Goal: Information Seeking & Learning: Learn about a topic

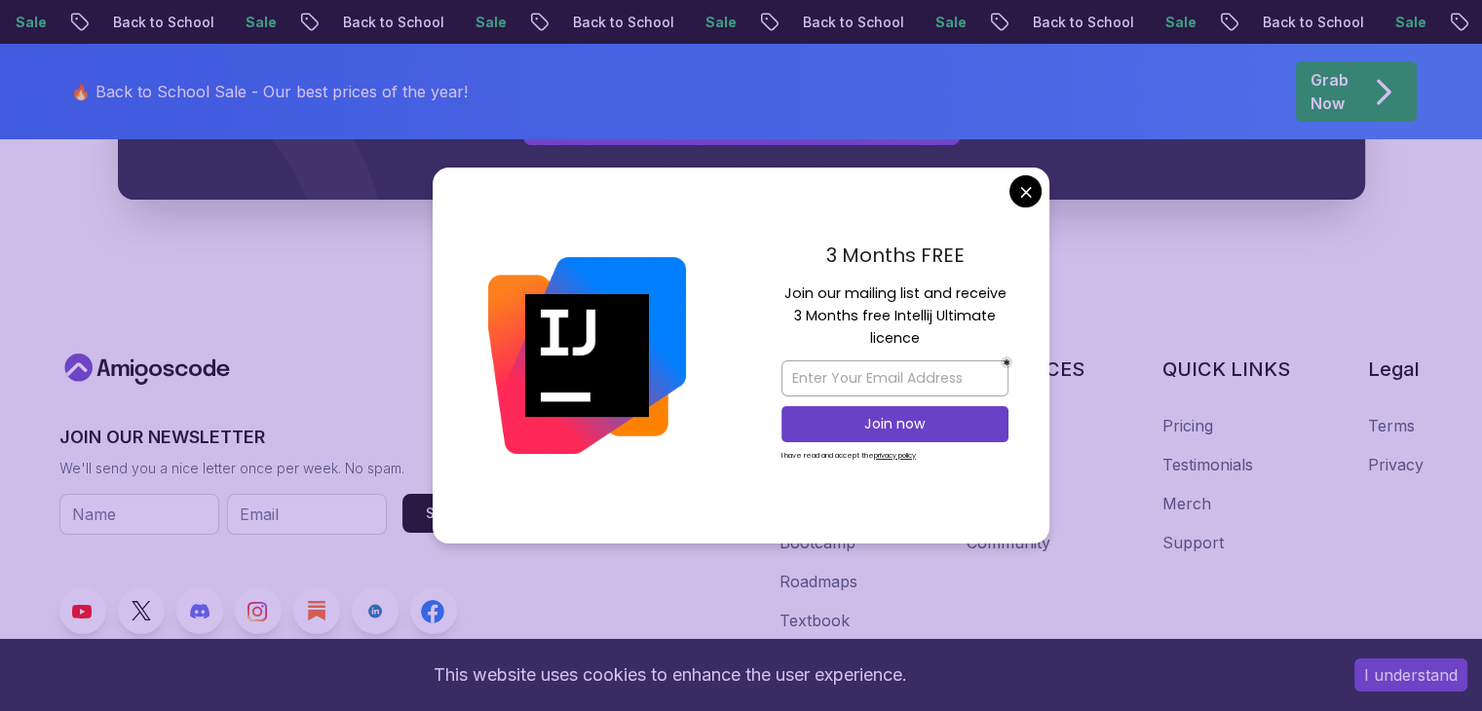
scroll to position [7590, 0]
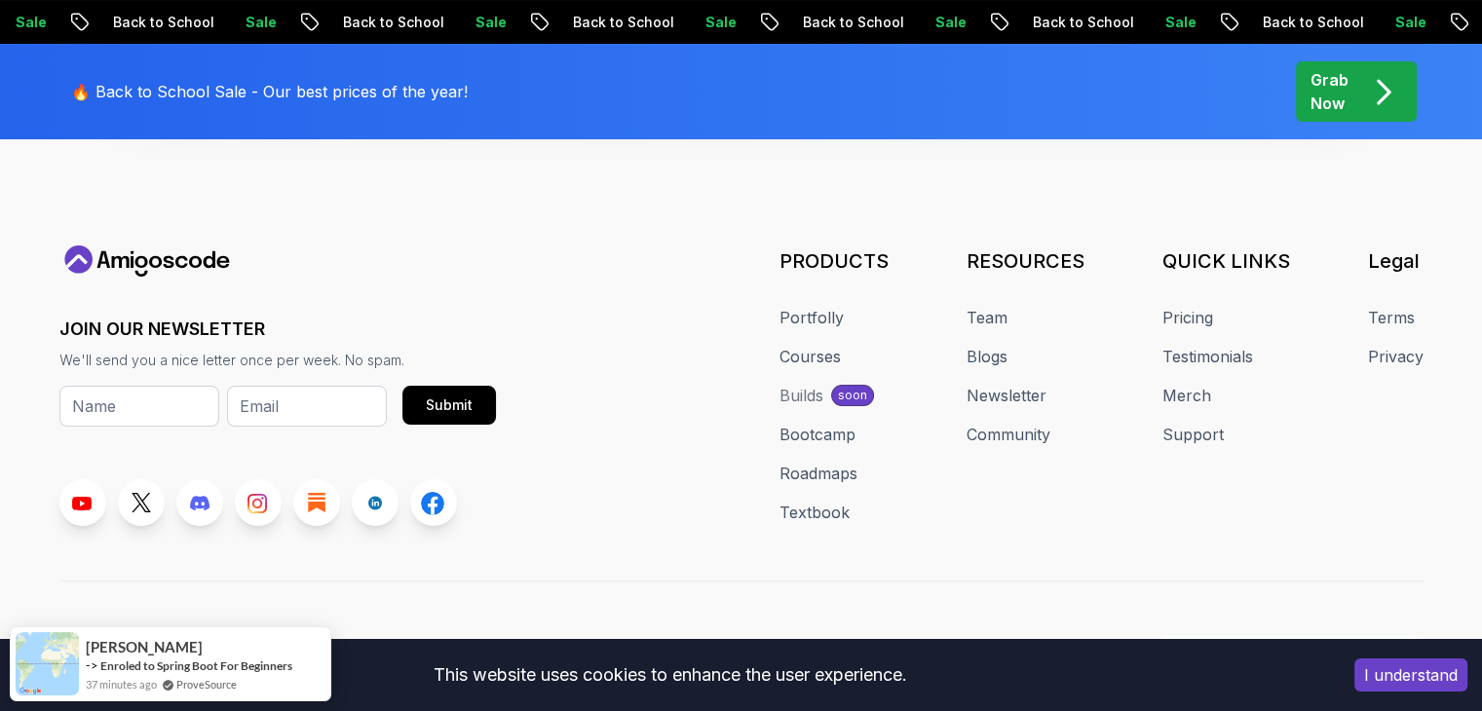
click at [1339, 91] on p "Grab Now" at bounding box center [1330, 91] width 38 height 47
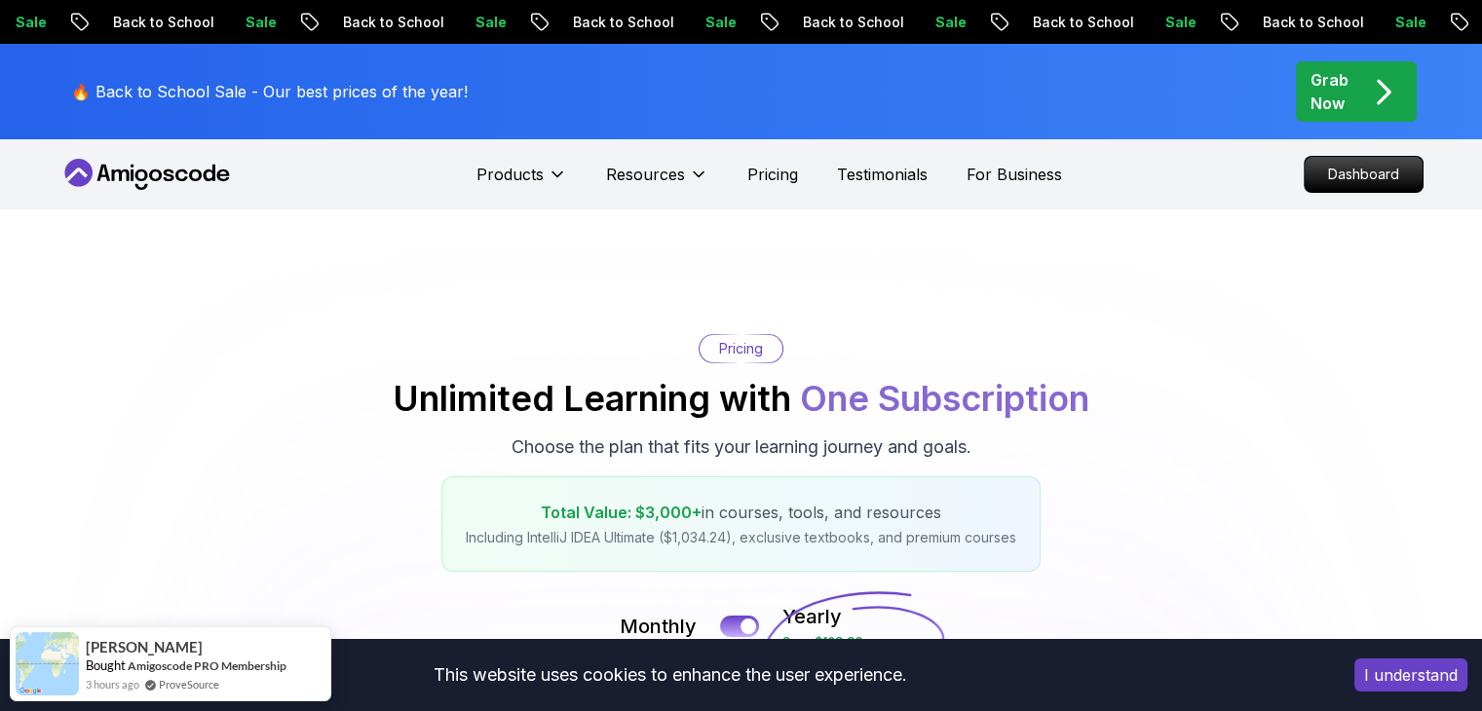
click at [1376, 76] on icon "pre-order" at bounding box center [1383, 92] width 38 height 38
click at [1369, 96] on icon "pre-order" at bounding box center [1383, 92] width 38 height 38
click at [1367, 197] on nav "Products Resources Pricing Testimonials For Business Dashboard" at bounding box center [741, 174] width 1364 height 70
click at [1368, 189] on p "Dashboard" at bounding box center [1364, 174] width 112 height 33
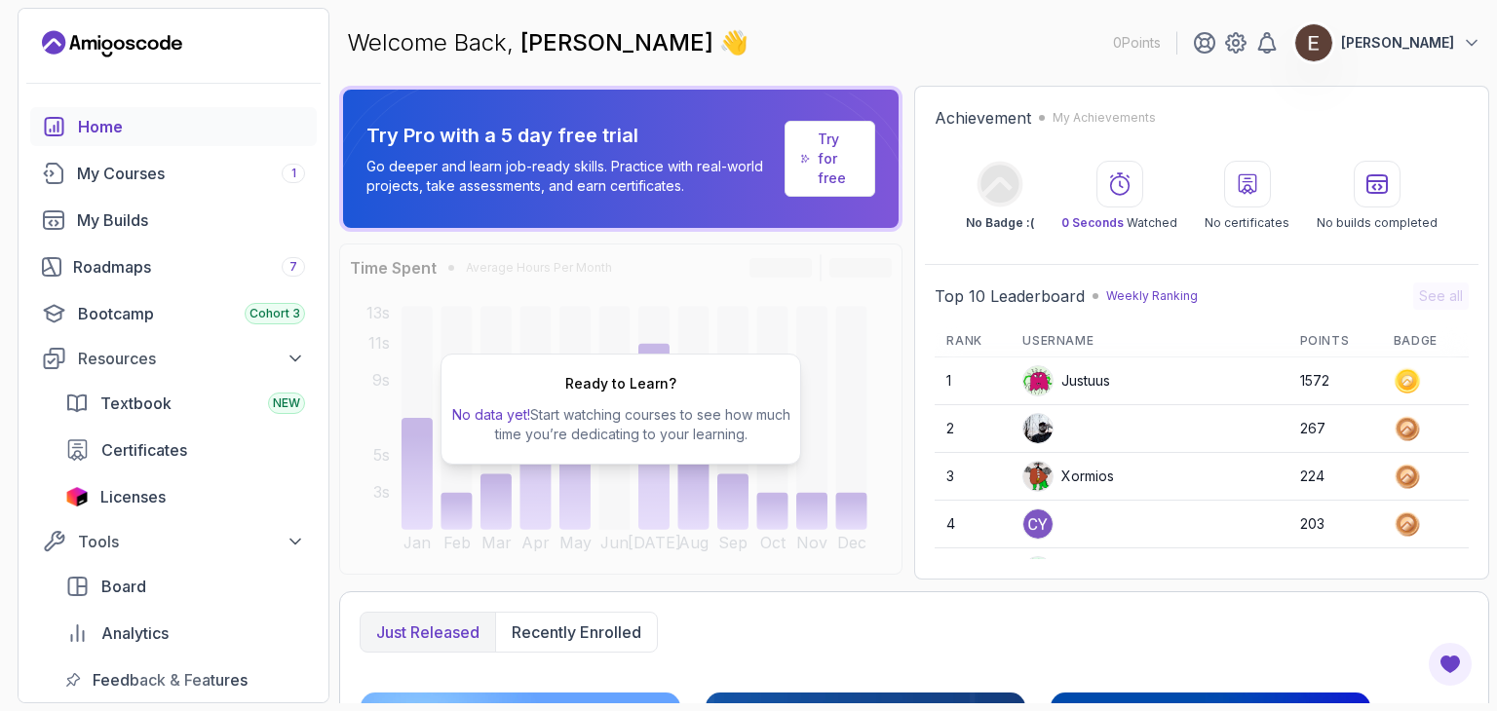
click at [1396, 118] on div "Achievement My Achievements" at bounding box center [1202, 117] width 534 height 23
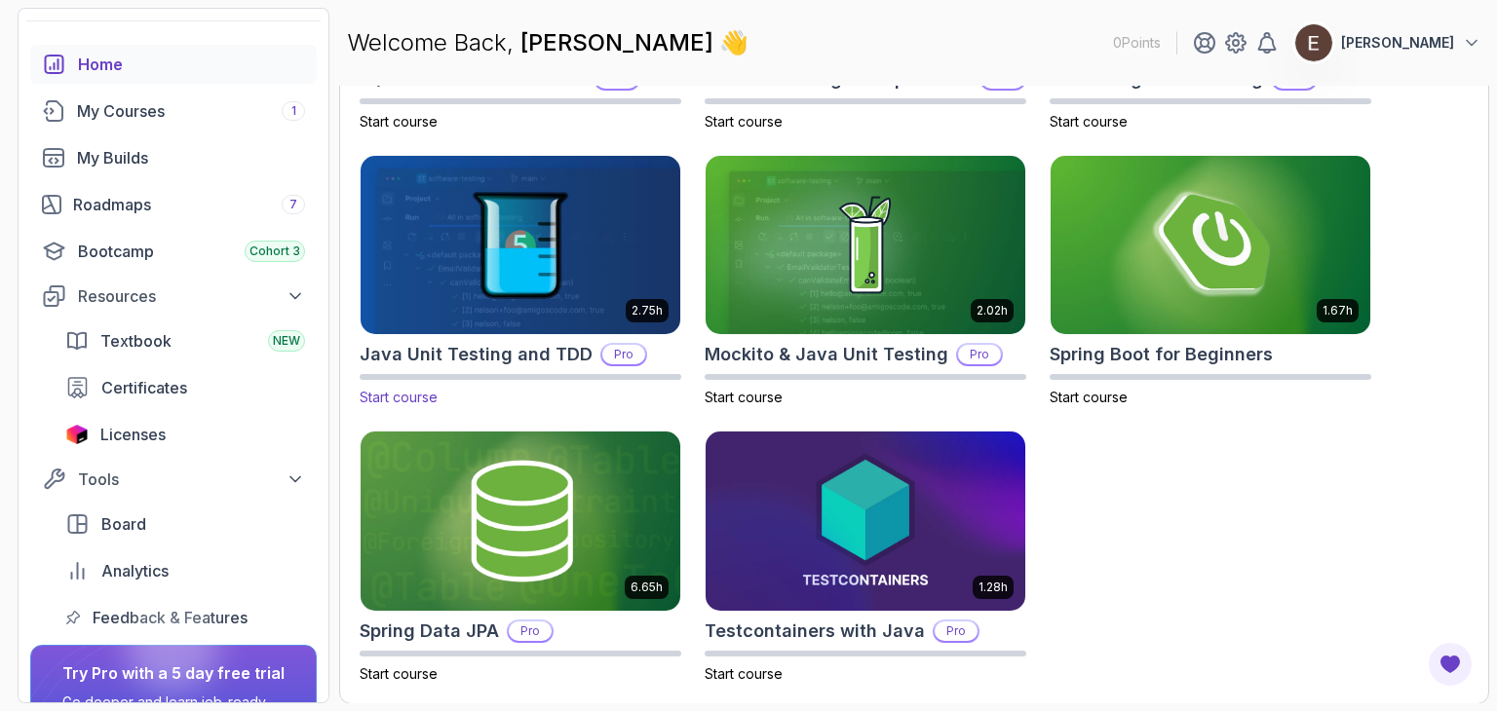
scroll to position [97, 0]
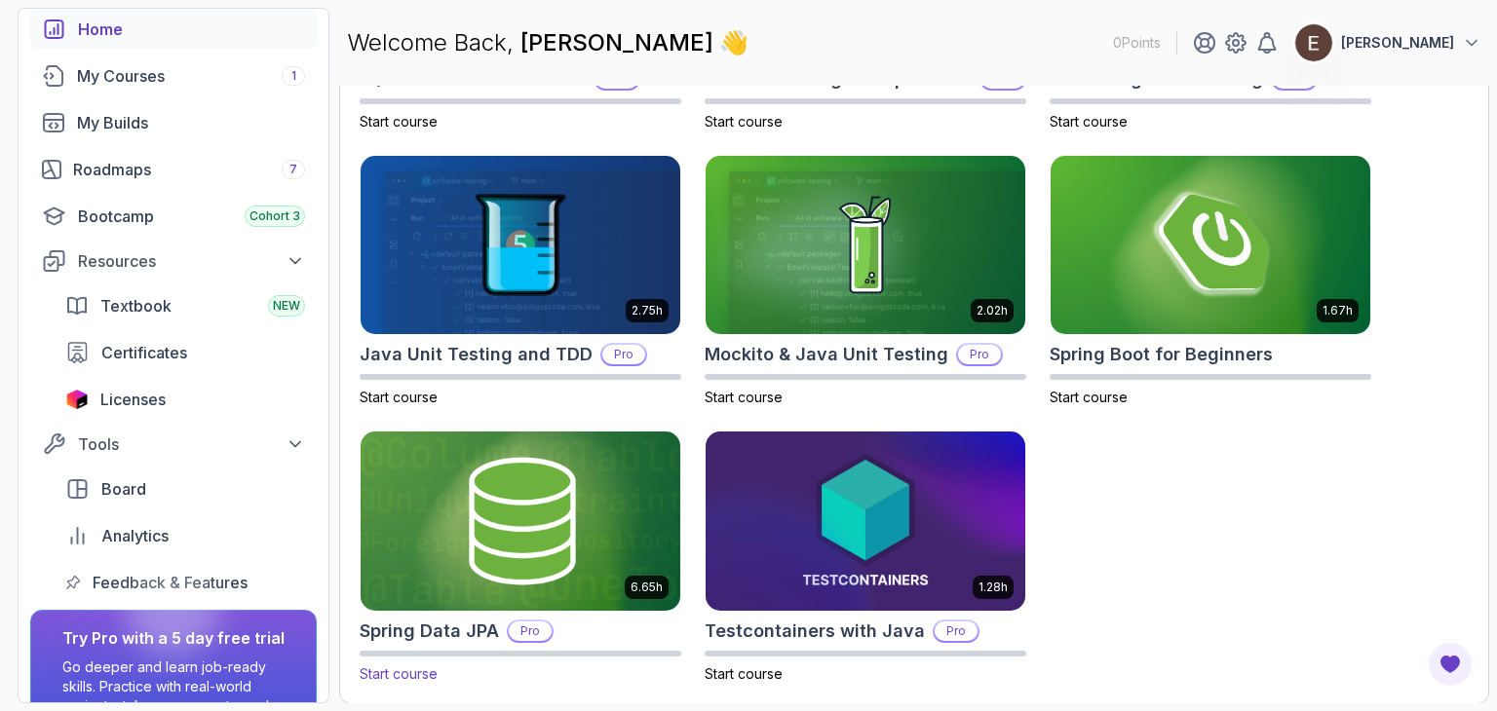
click at [481, 539] on img at bounding box center [520, 522] width 335 height 188
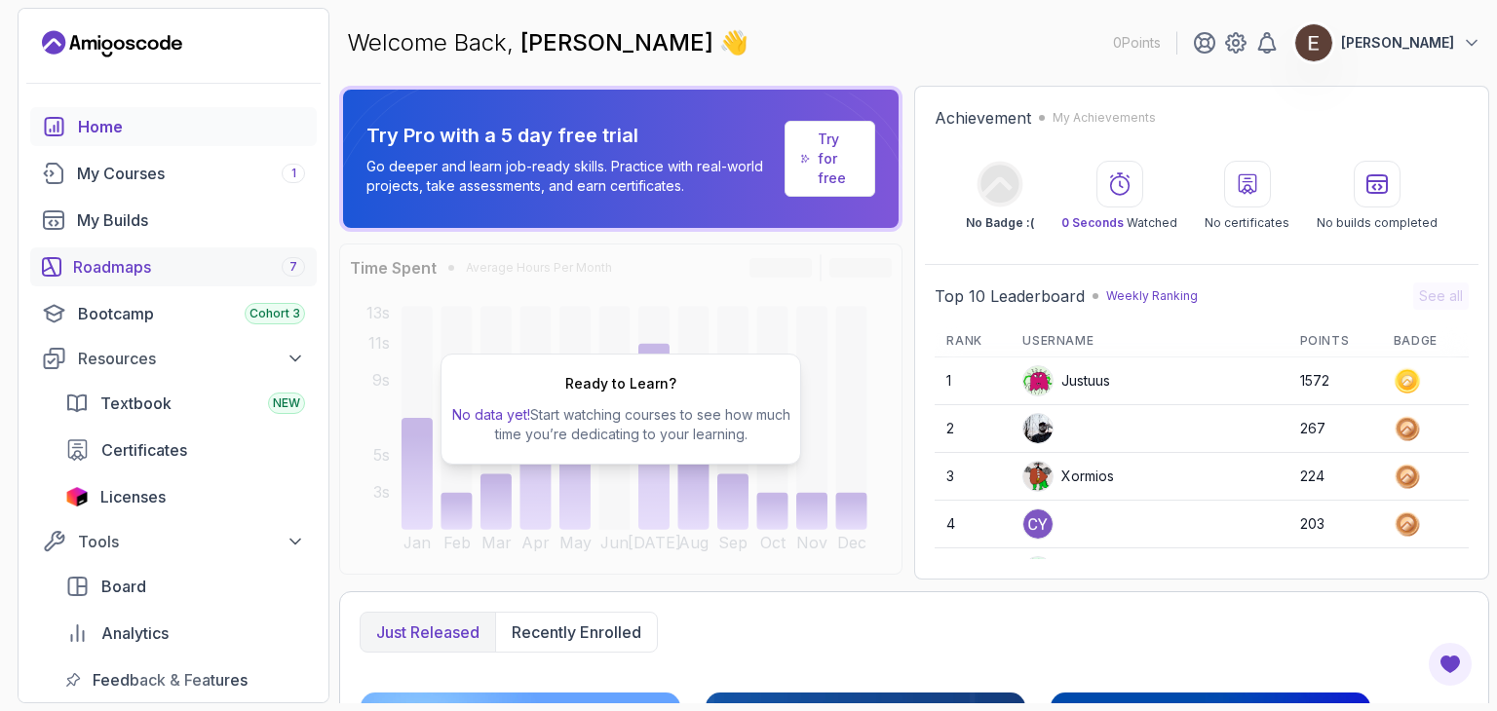
click at [160, 278] on link "Roadmaps 7" at bounding box center [173, 267] width 287 height 39
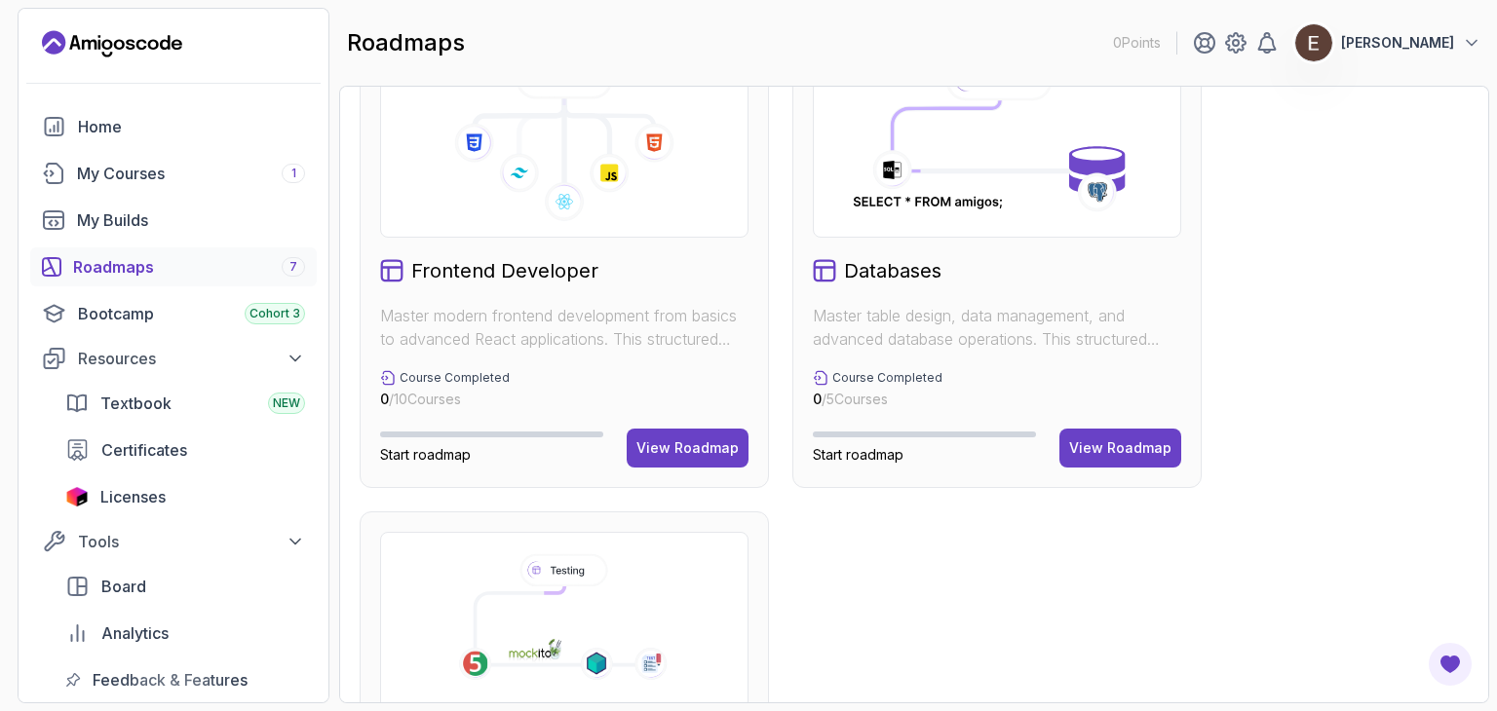
scroll to position [1355, 0]
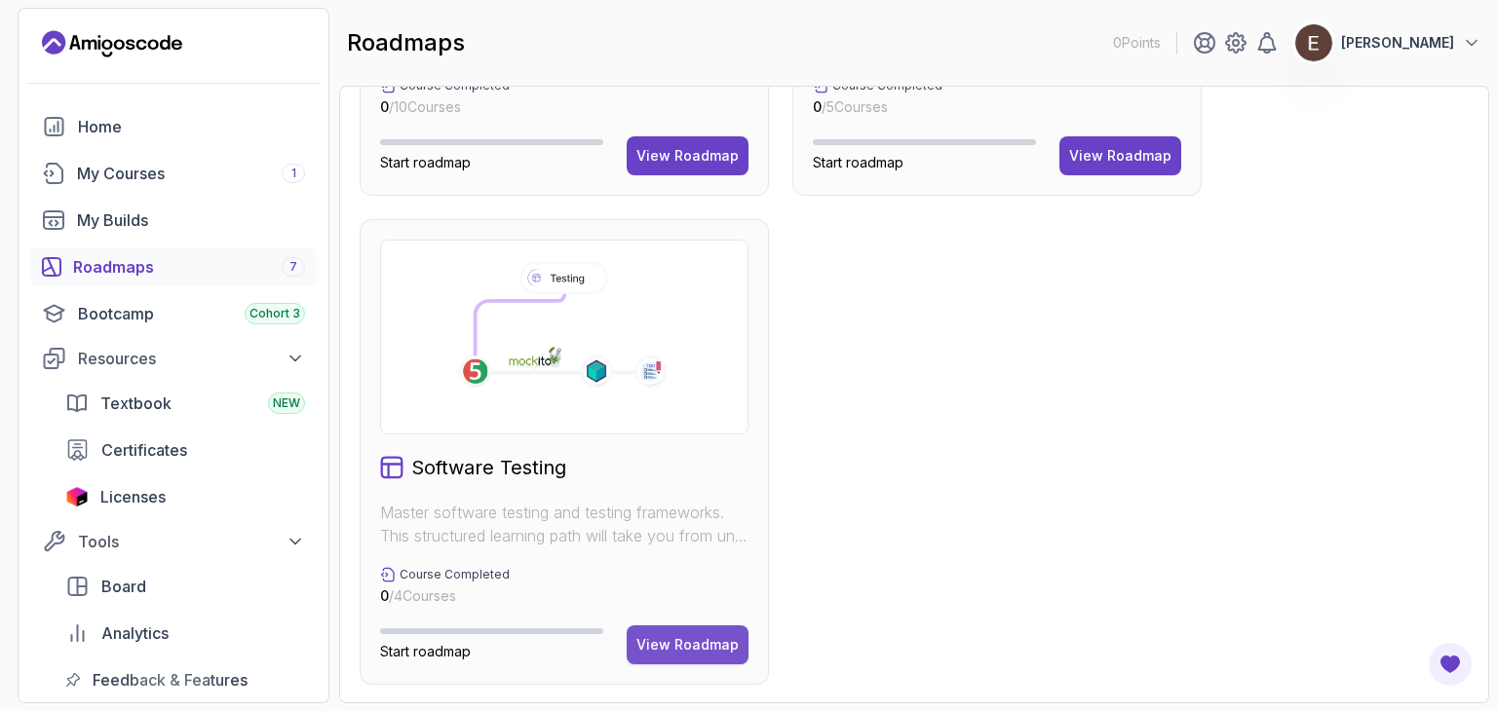
click at [697, 635] on div "View Roadmap" at bounding box center [687, 644] width 102 height 19
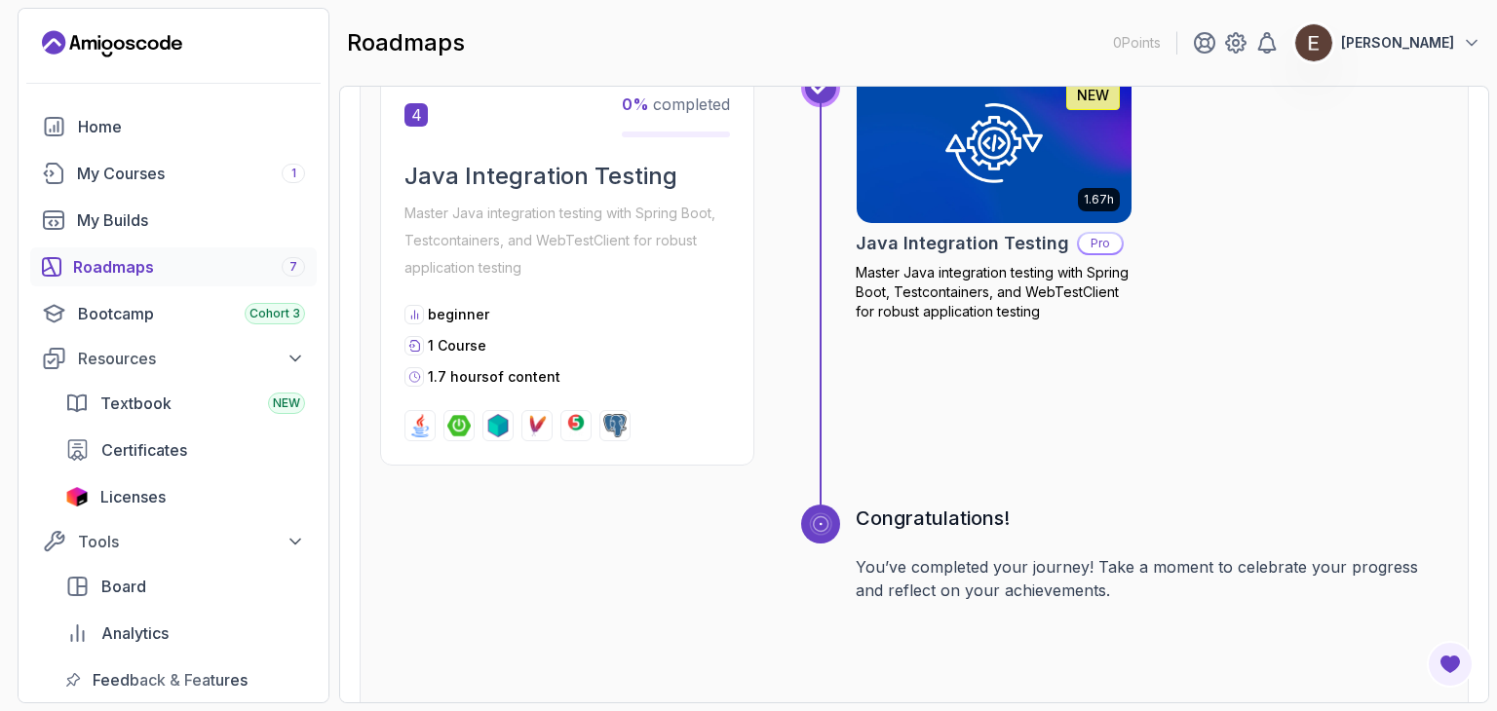
scroll to position [1602, 0]
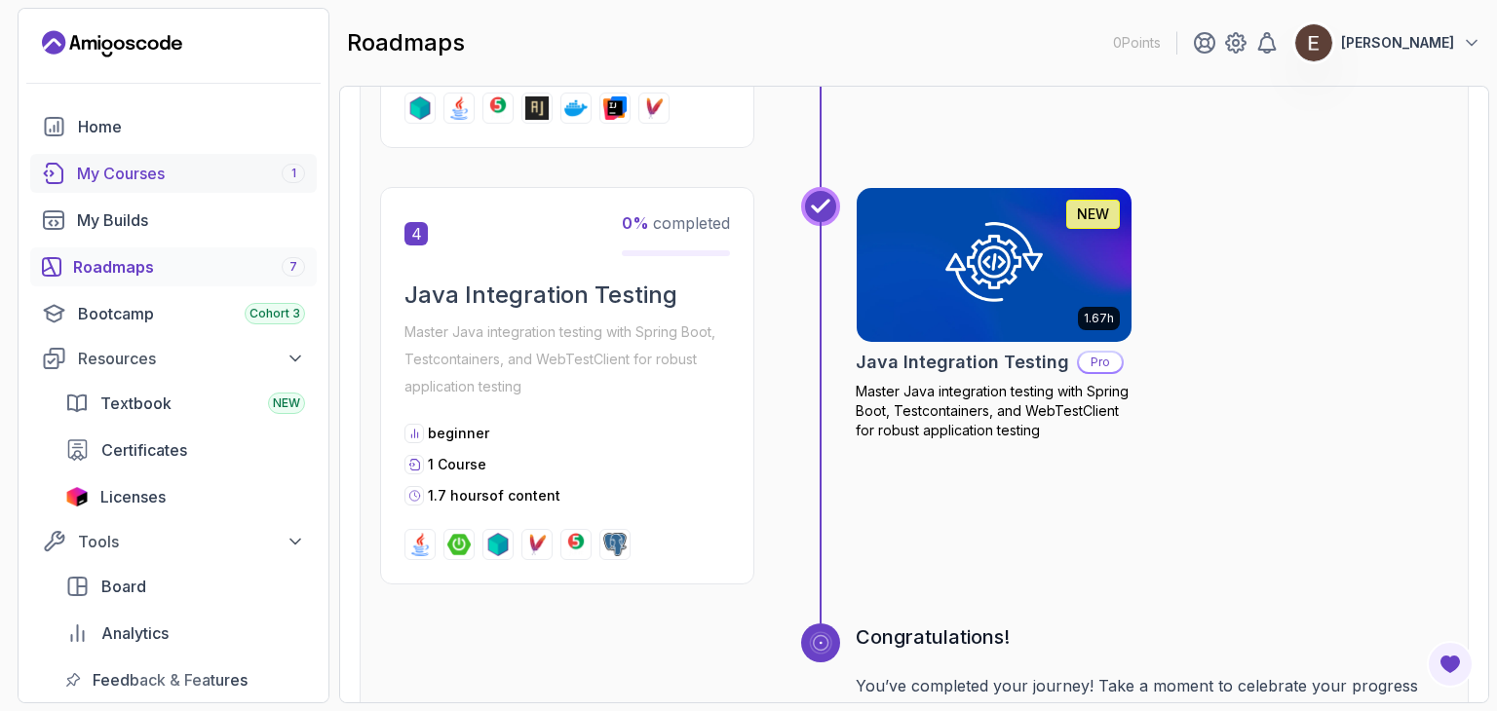
click at [149, 169] on div "My Courses 1" at bounding box center [191, 173] width 228 height 23
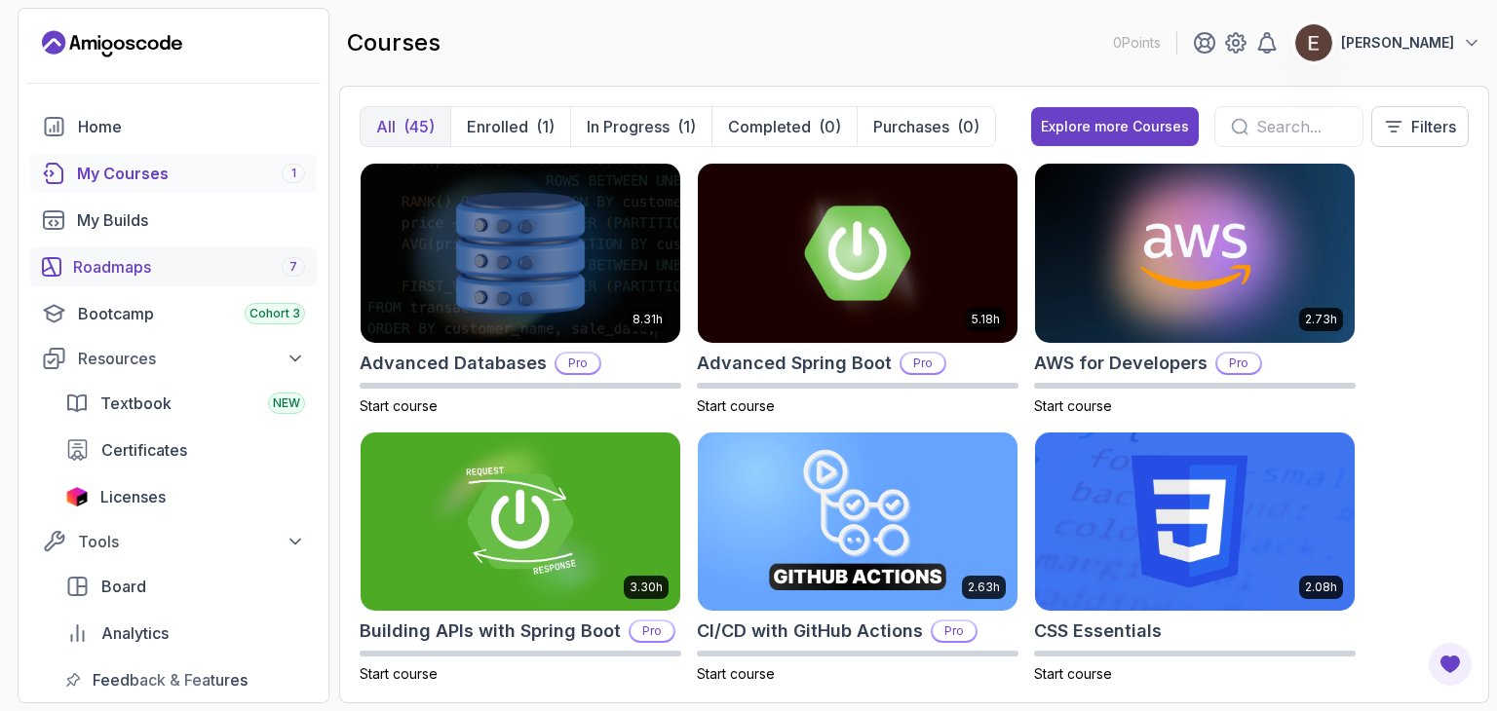
click at [198, 279] on link "Roadmaps 7" at bounding box center [173, 267] width 287 height 39
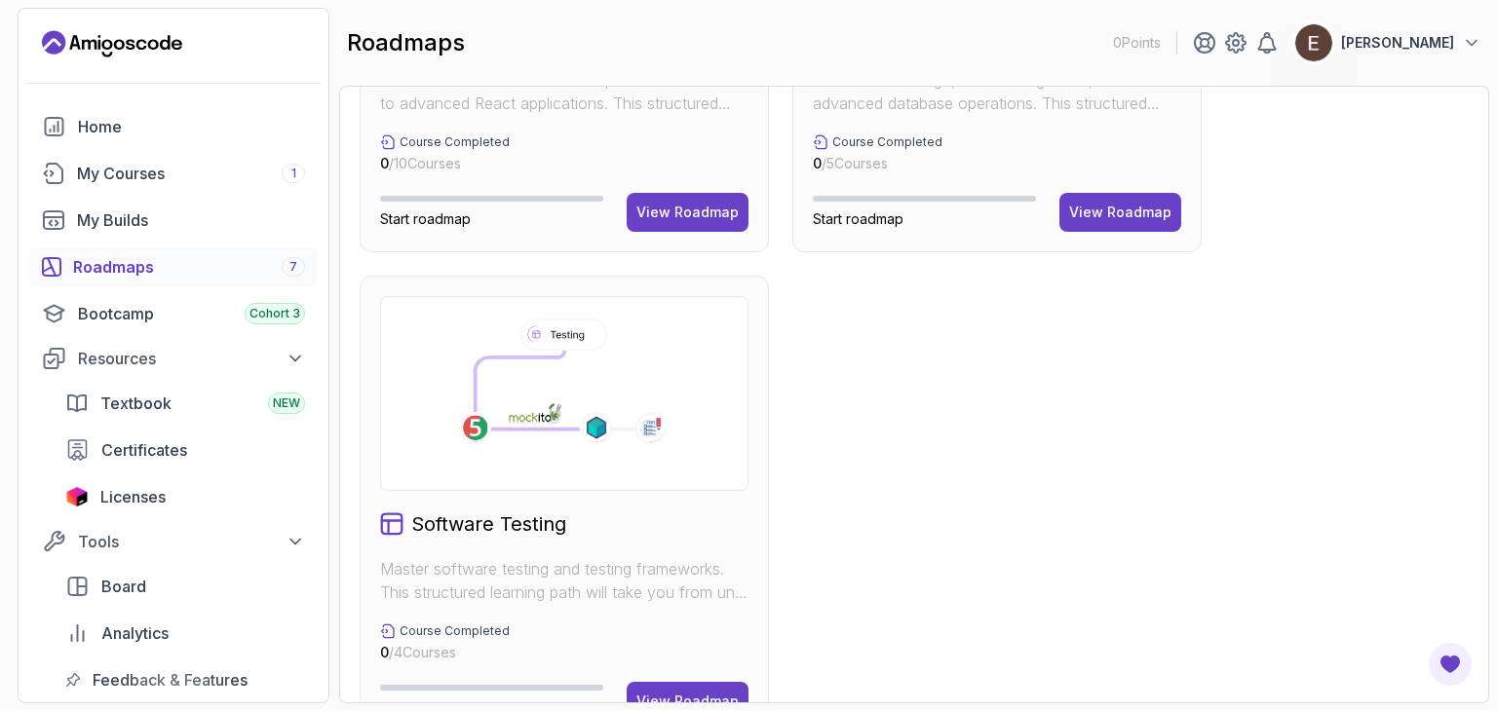
scroll to position [1355, 0]
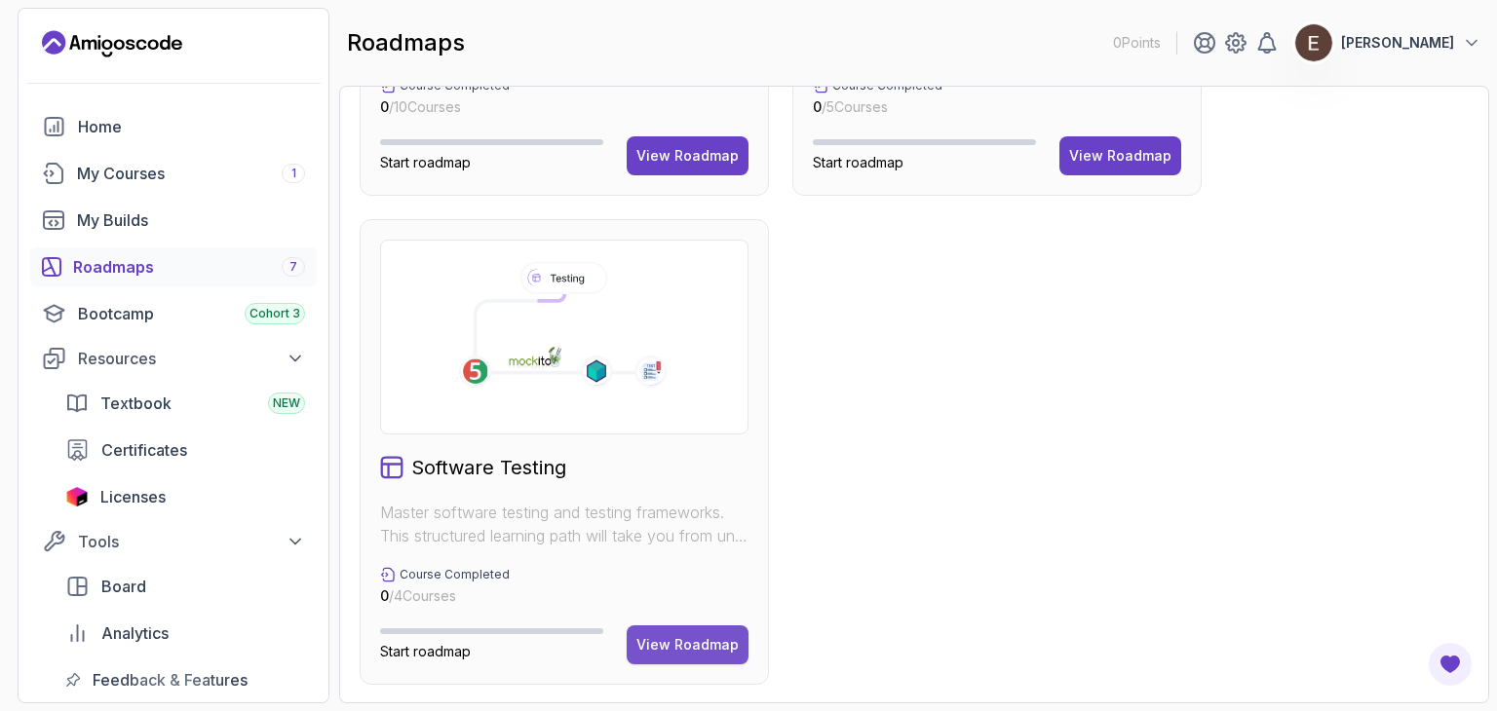
click at [713, 652] on div "View Roadmap" at bounding box center [687, 644] width 102 height 19
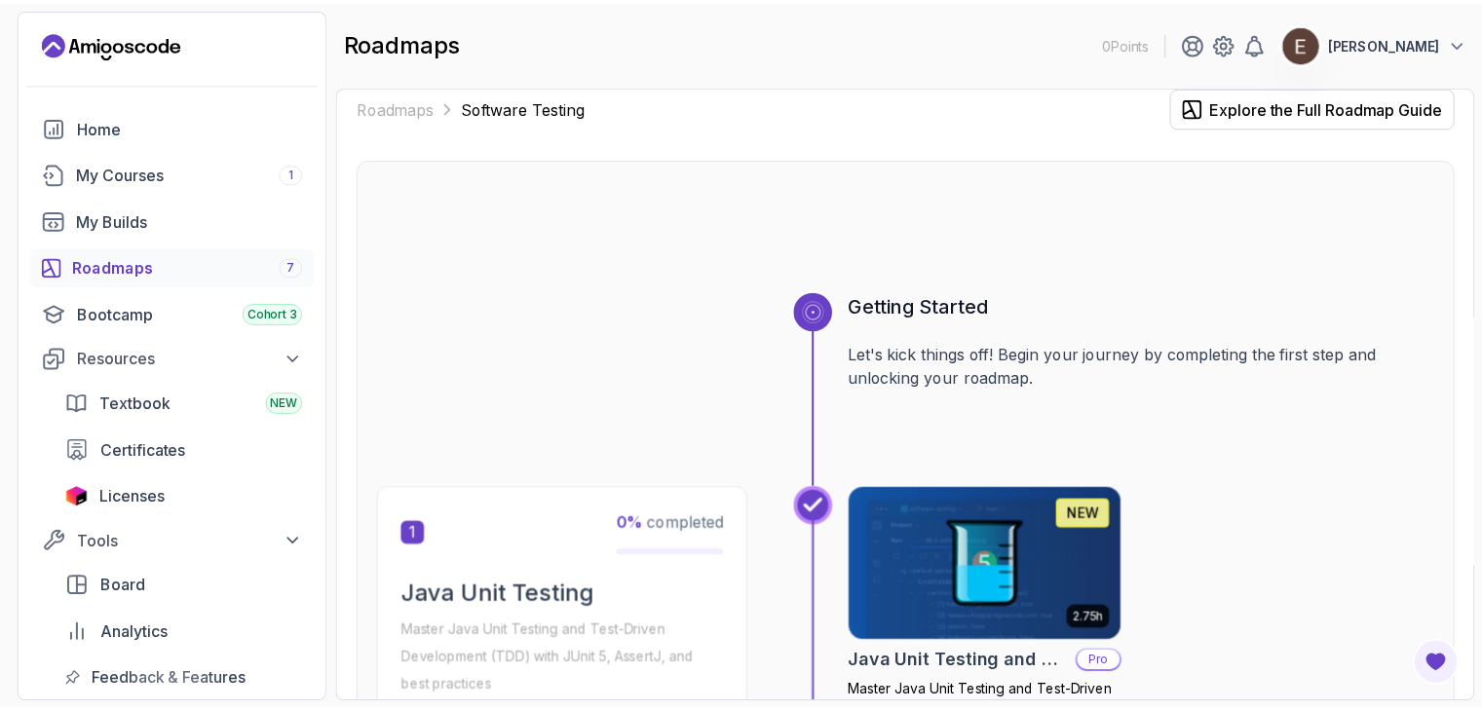
scroll to position [604, 0]
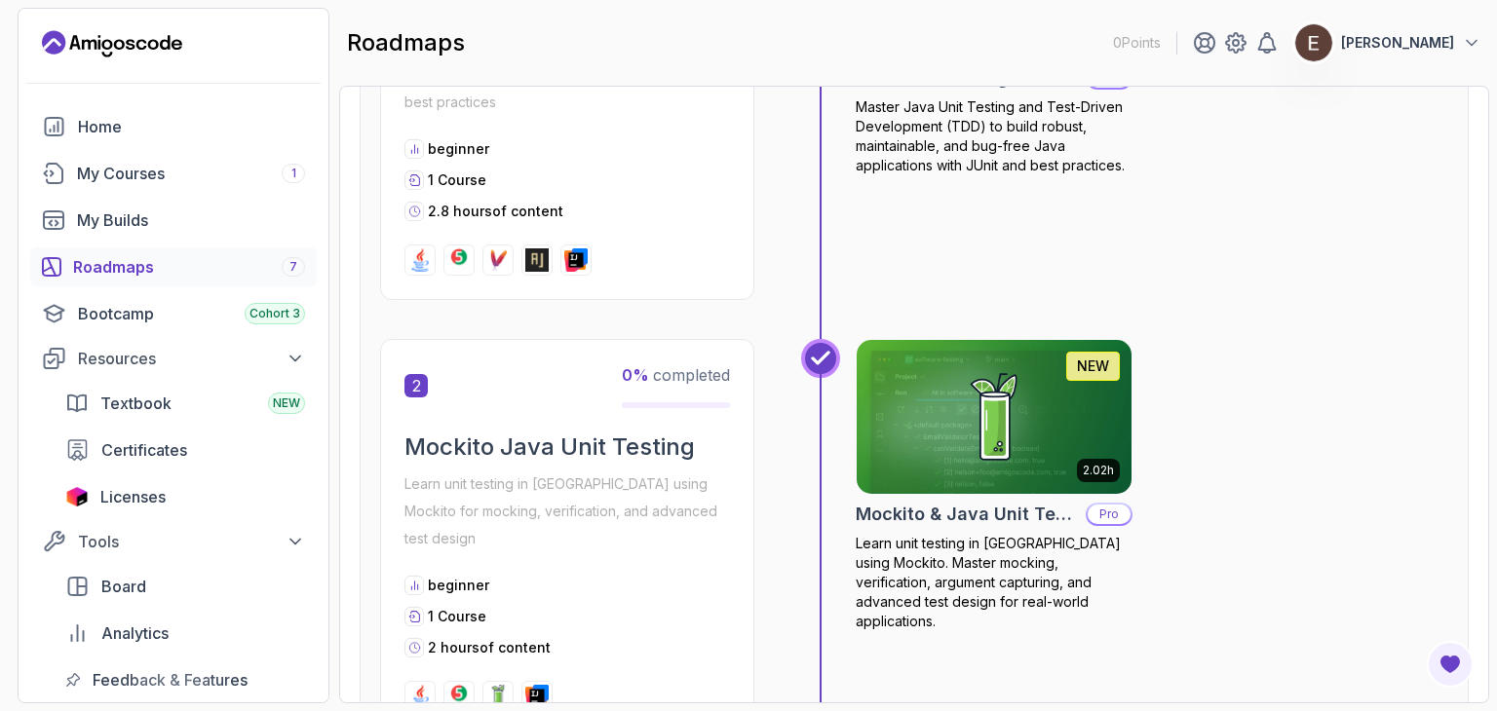
click at [931, 442] on img at bounding box center [994, 417] width 288 height 162
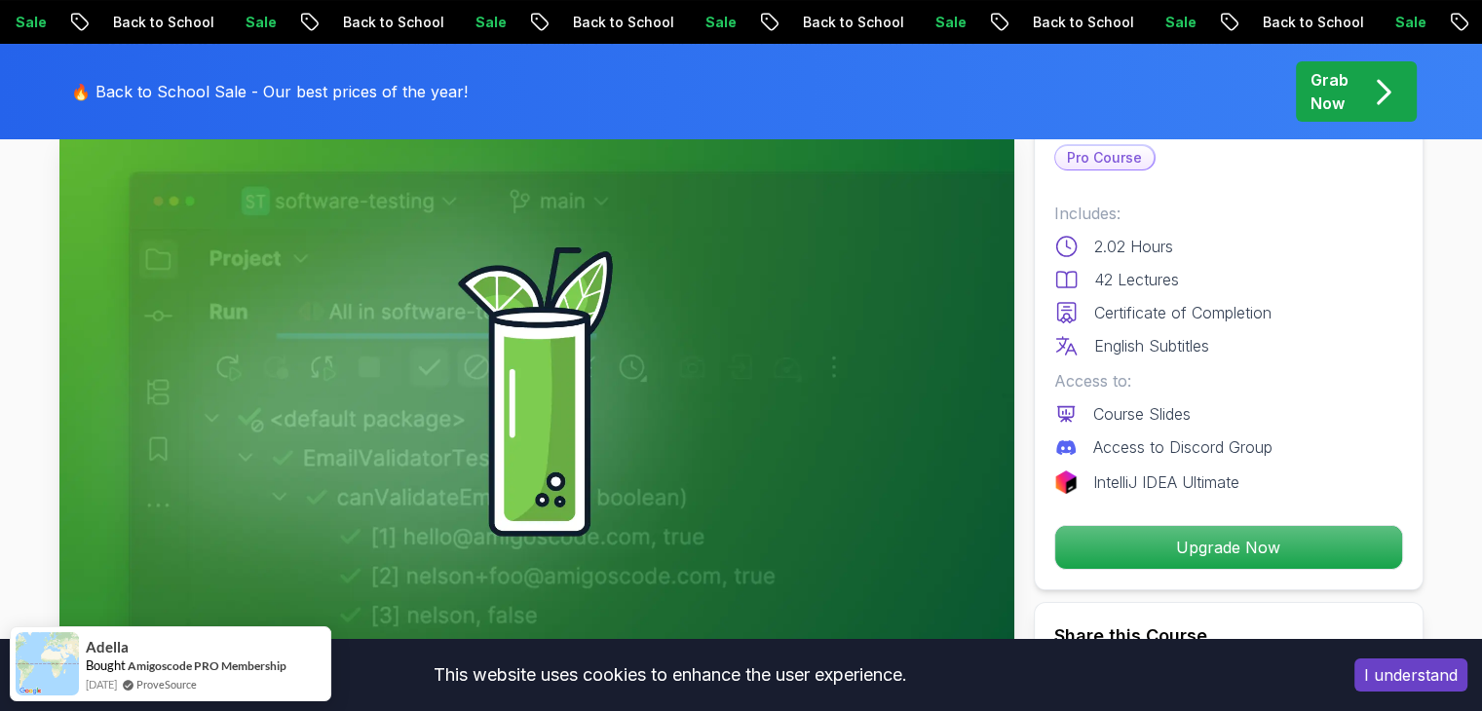
scroll to position [195, 0]
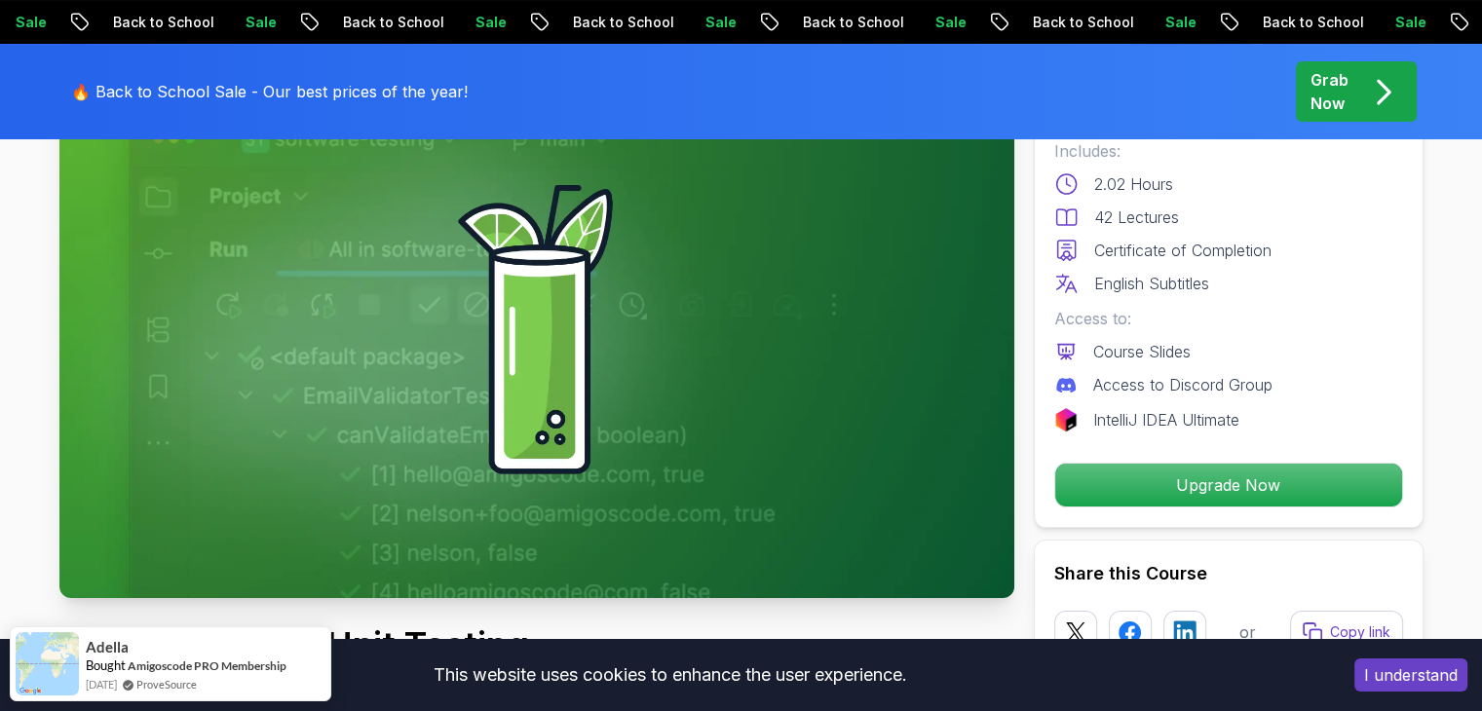
click at [1207, 394] on p "Access to Discord Group" at bounding box center [1183, 384] width 179 height 23
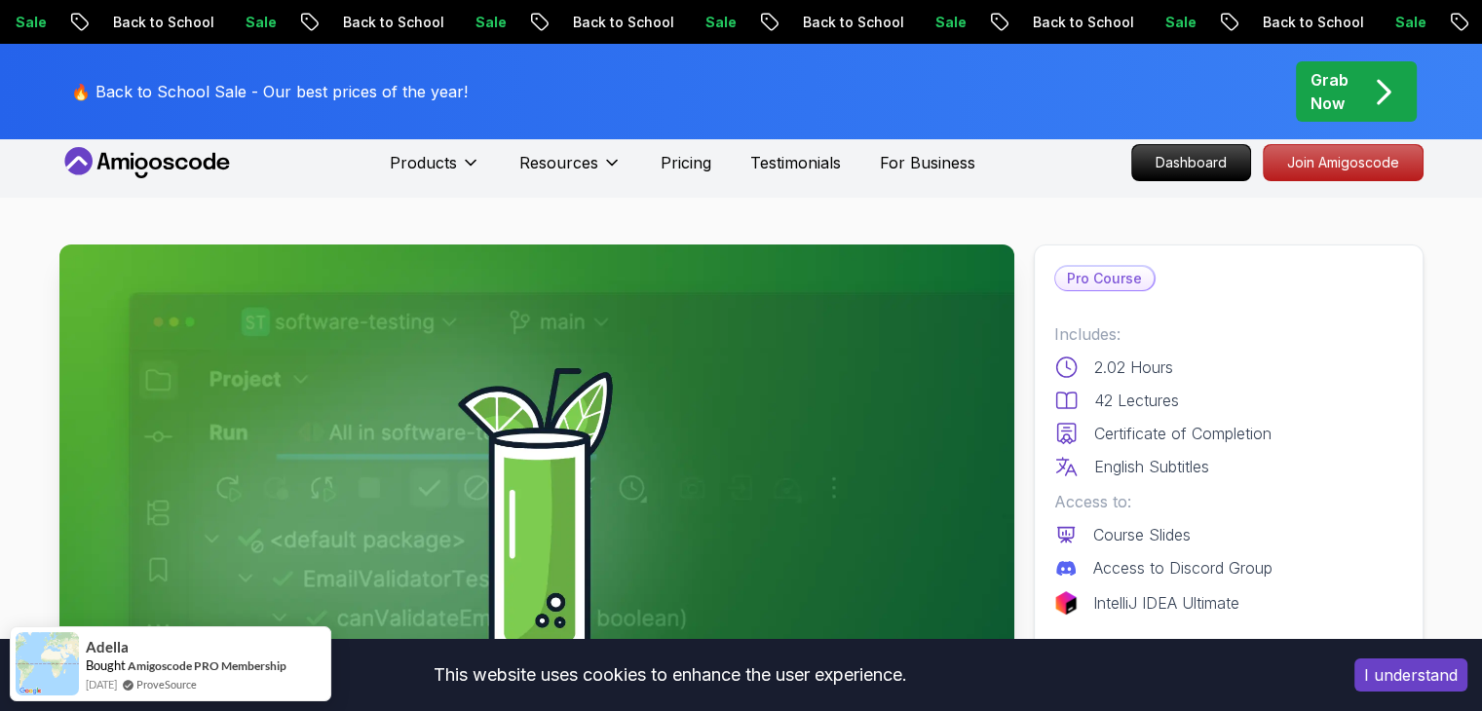
scroll to position [0, 0]
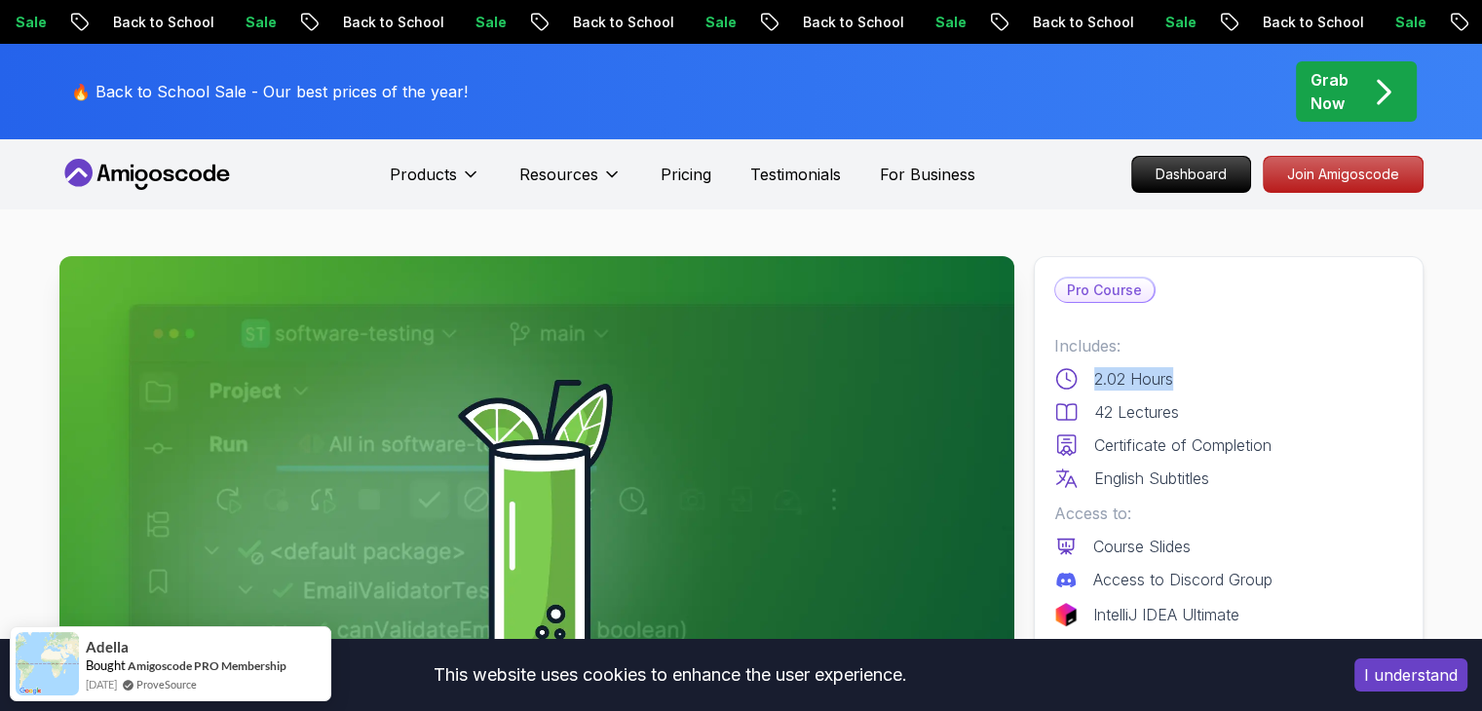
drag, startPoint x: 1060, startPoint y: 385, endPoint x: 1199, endPoint y: 383, distance: 138.4
click at [1199, 383] on div "2.02 Hours" at bounding box center [1229, 378] width 349 height 23
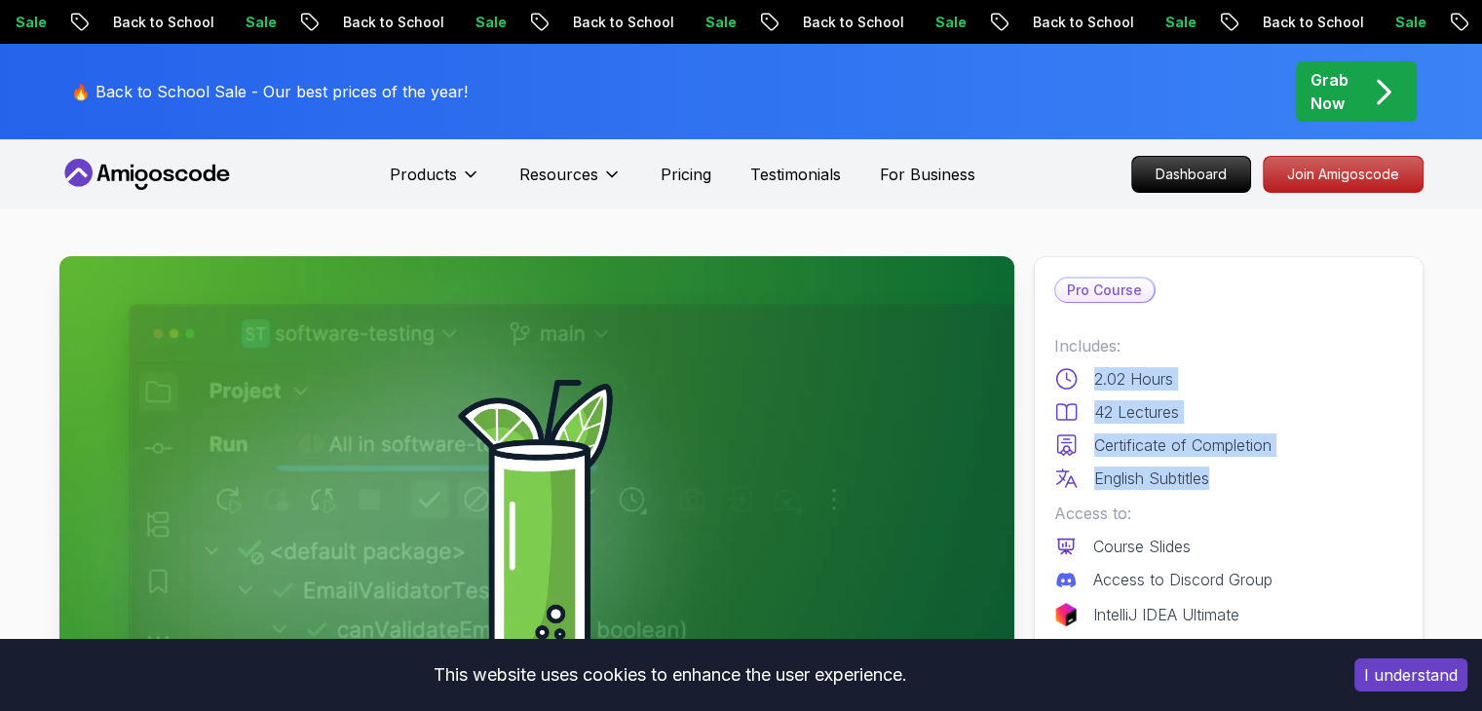
drag, startPoint x: 1097, startPoint y: 379, endPoint x: 1228, endPoint y: 473, distance: 160.7
click at [1228, 473] on div "Includes: 2.02 Hours 42 Lectures Certificate of Completion English Subtitles" at bounding box center [1229, 412] width 349 height 156
click at [1228, 473] on div "English Subtitles" at bounding box center [1229, 478] width 349 height 23
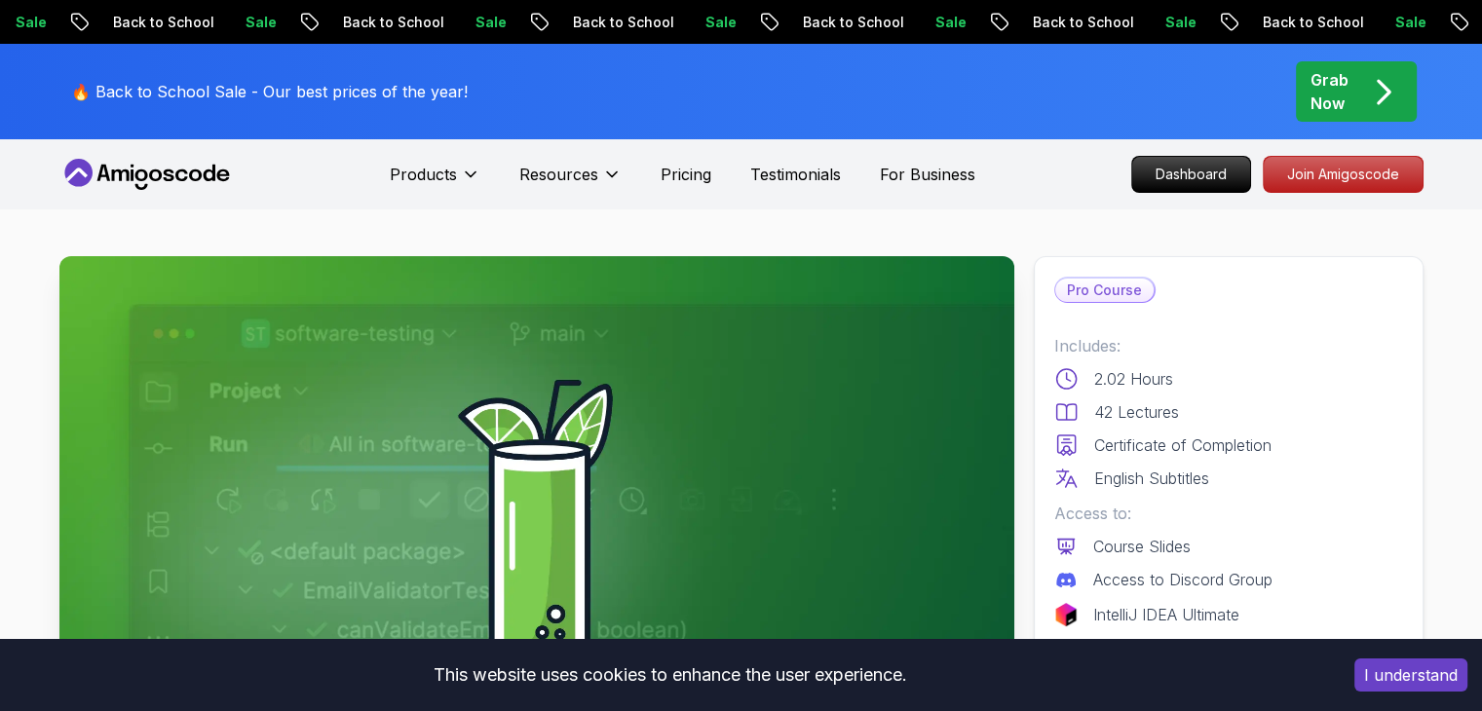
click at [1228, 473] on div "English Subtitles" at bounding box center [1229, 478] width 349 height 23
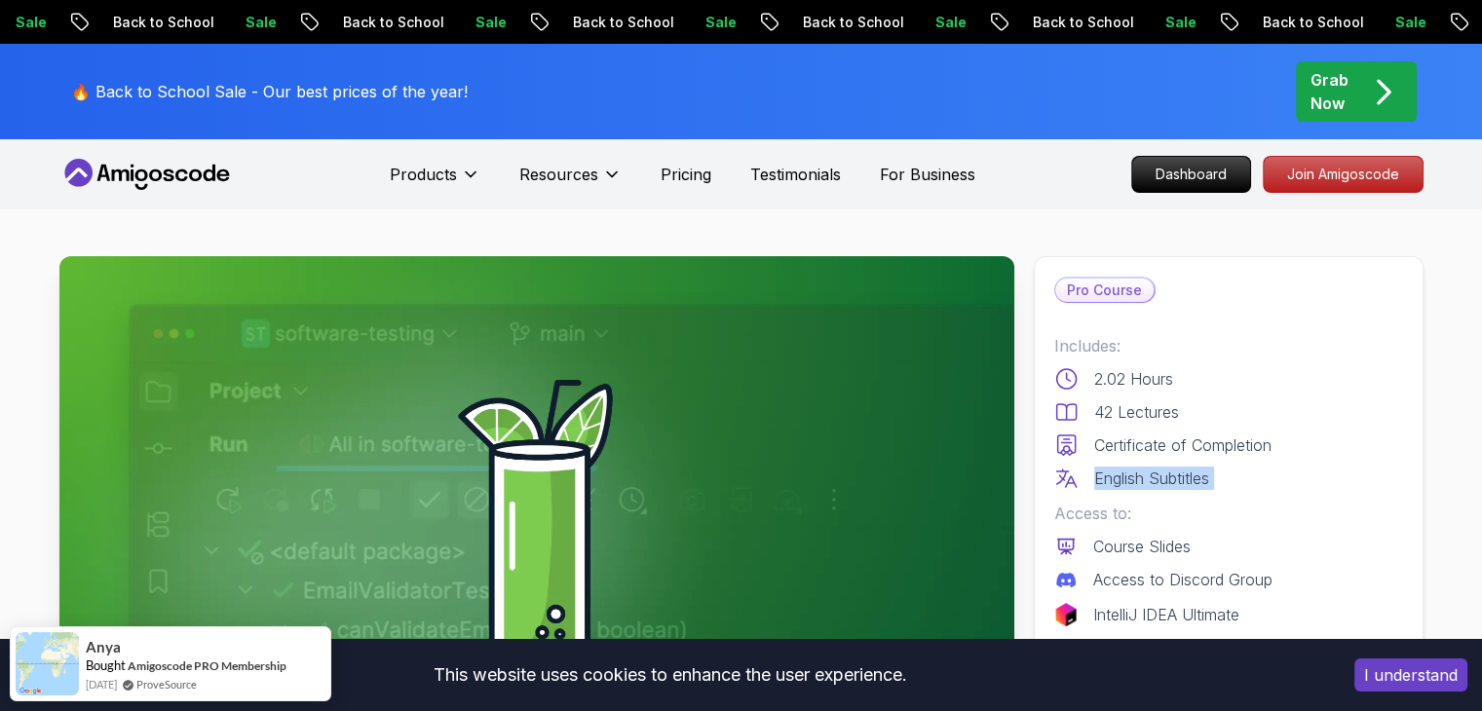
click at [1228, 473] on div "English Subtitles" at bounding box center [1229, 478] width 349 height 23
click at [1229, 445] on p "Certificate of Completion" at bounding box center [1182, 445] width 177 height 23
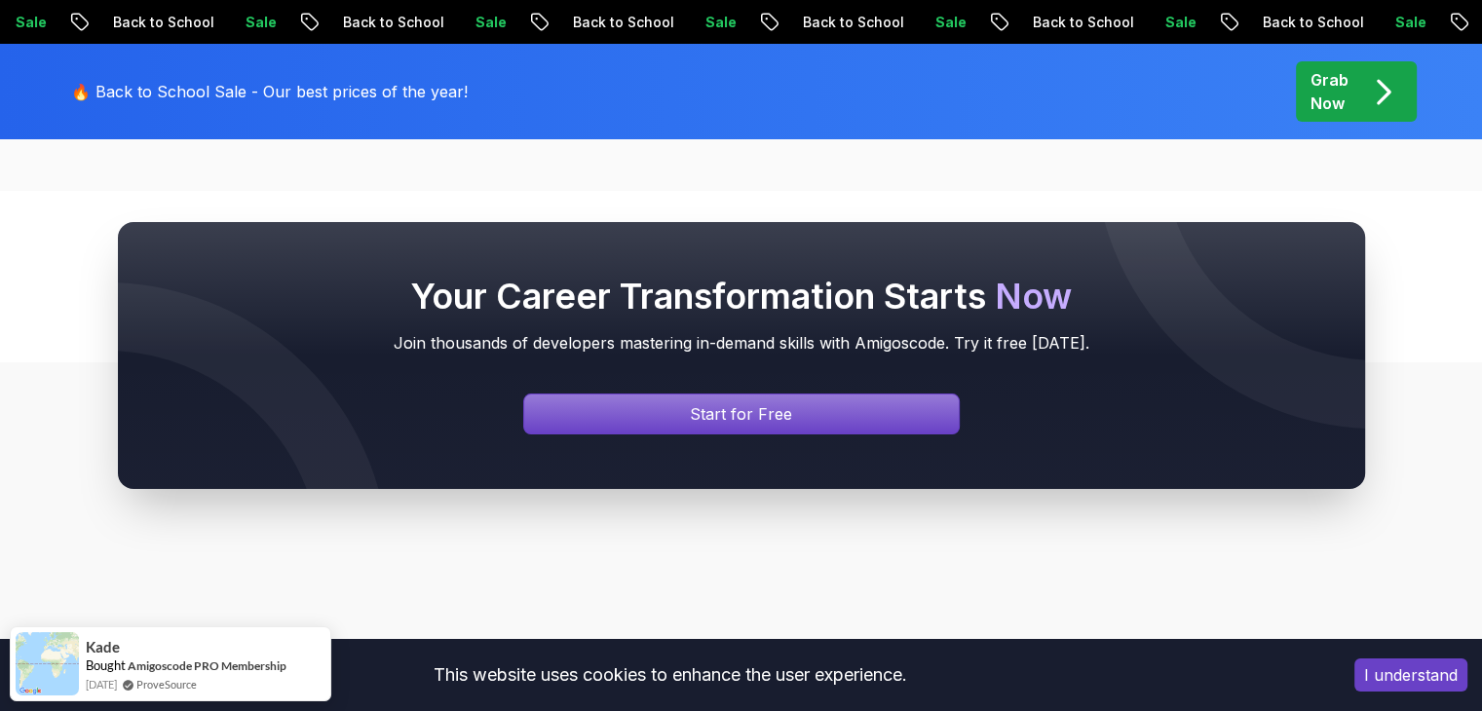
scroll to position [7727, 0]
